Goal: Find specific page/section: Find specific page/section

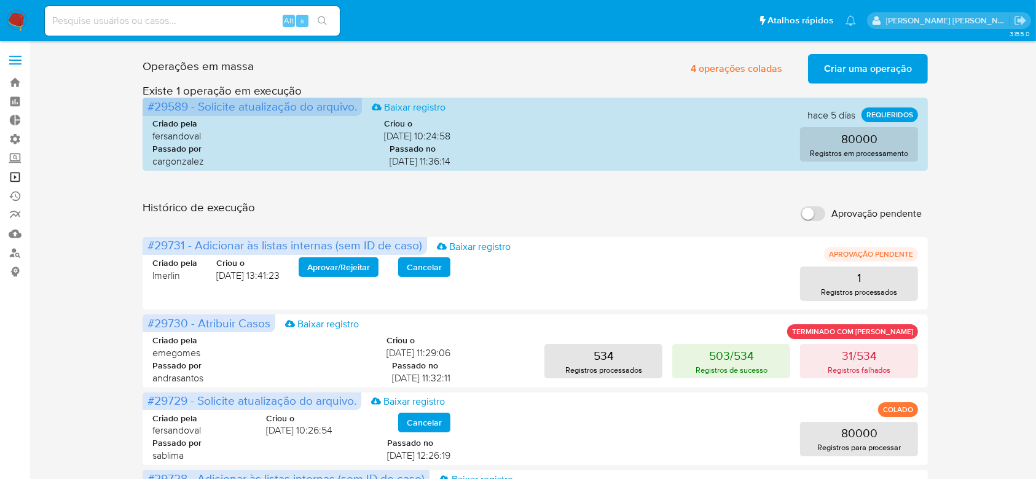
click at [20, 181] on link "Operações em massa" at bounding box center [73, 177] width 146 height 19
click at [20, 86] on link "Bandeja" at bounding box center [73, 82] width 146 height 19
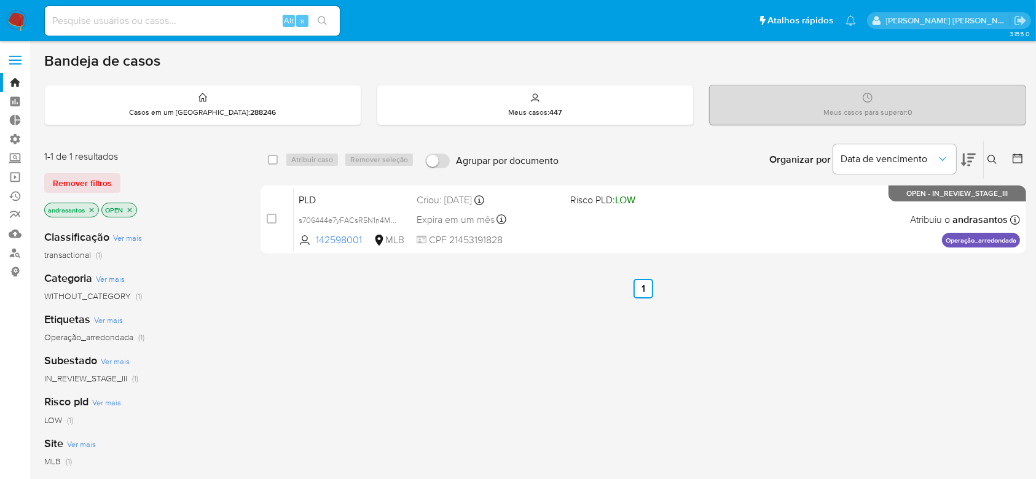
click at [93, 211] on icon "close-filter" at bounding box center [91, 210] width 7 height 7
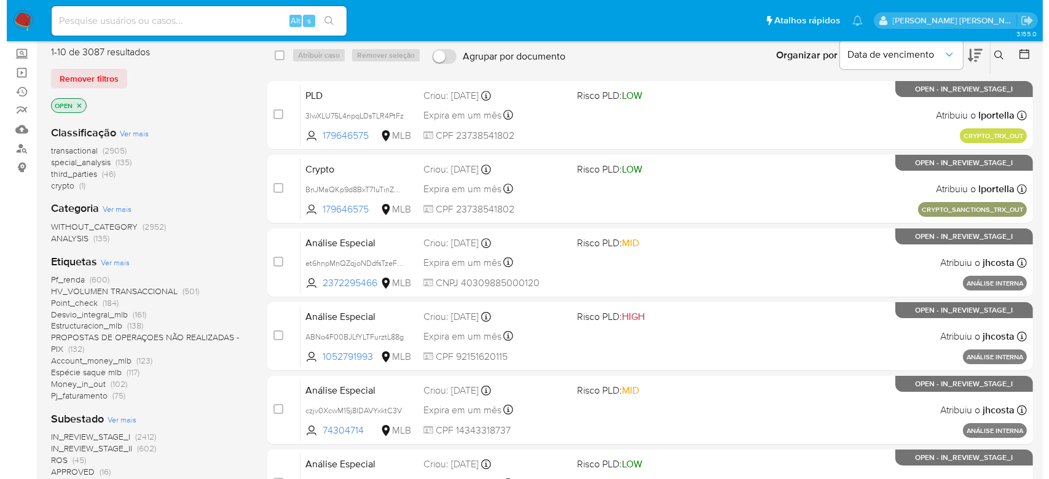
scroll to position [163, 0]
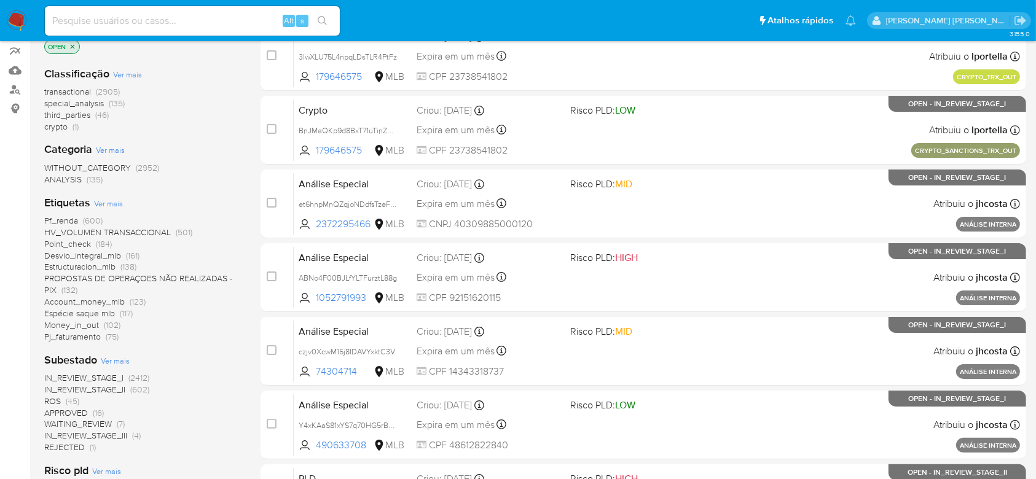
click at [111, 372] on span "IN_REVIEW_STAGE_I" at bounding box center [83, 378] width 79 height 12
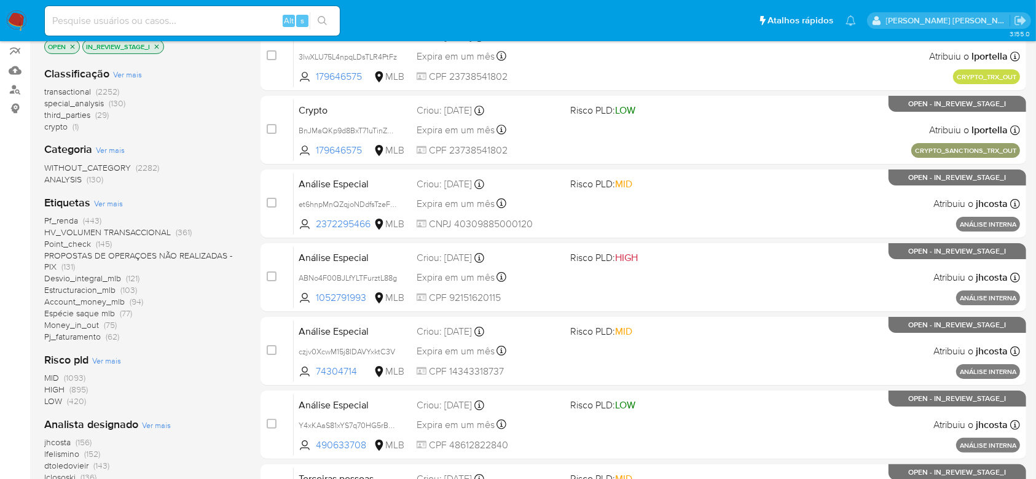
click at [157, 49] on icon "close-filter" at bounding box center [156, 46] width 7 height 7
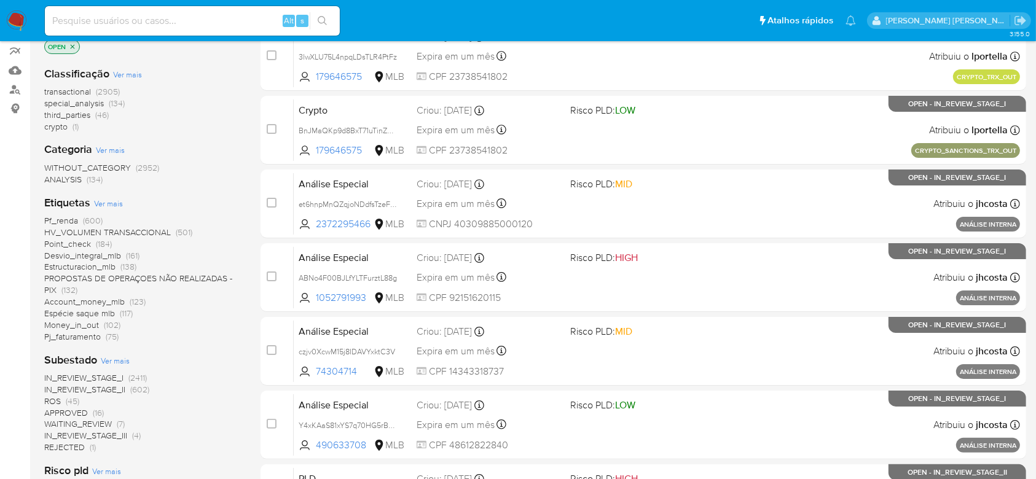
click at [108, 355] on span "Ver mais" at bounding box center [115, 360] width 29 height 11
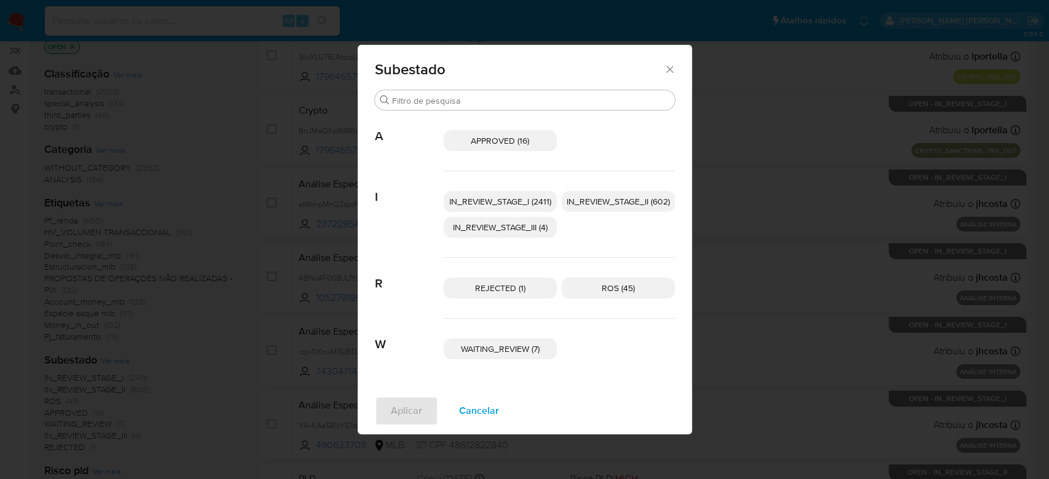
click at [506, 198] on span "IN_REVIEW_STAGE_I (2411)" at bounding box center [500, 201] width 102 height 12
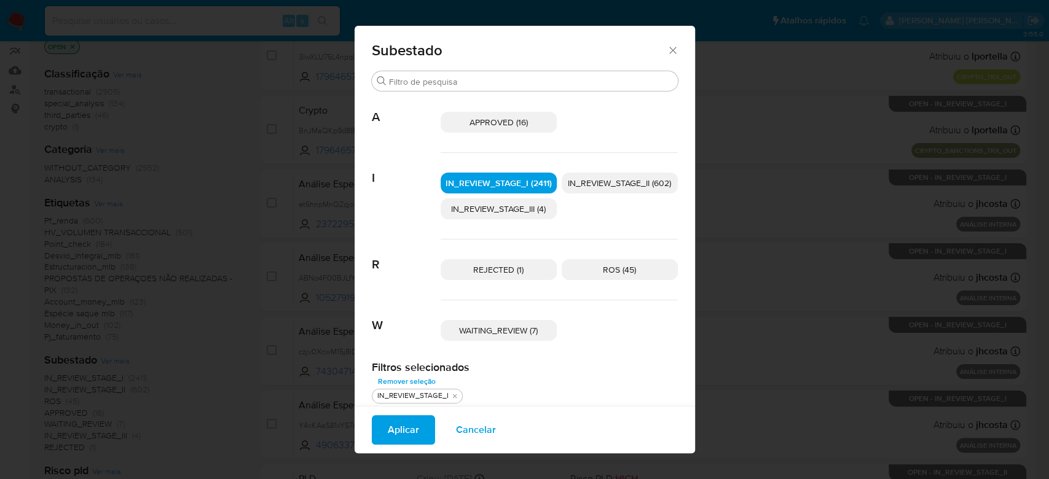
click at [640, 179] on span "IN_REVIEW_STAGE_II (602)" at bounding box center [619, 183] width 103 height 12
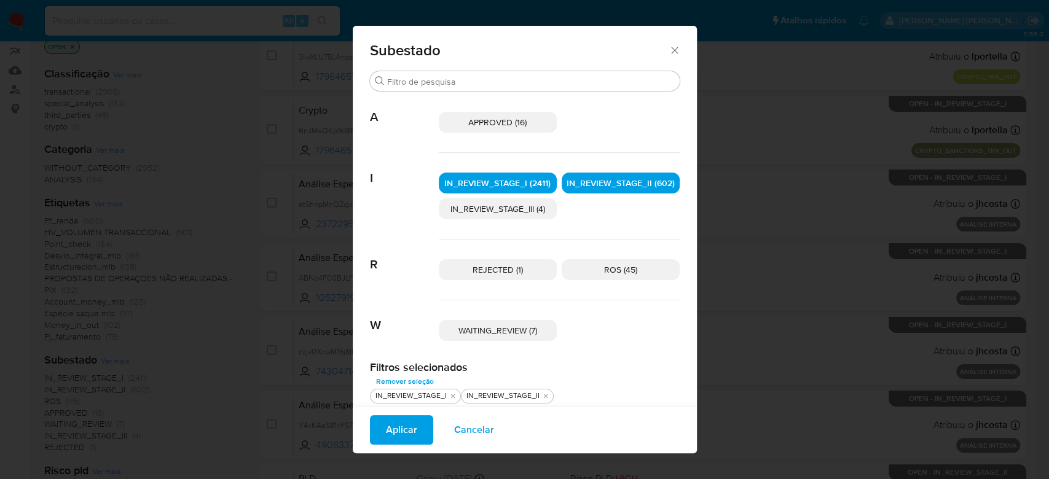
click at [393, 438] on span "Aplicar" at bounding box center [401, 430] width 31 height 27
